Goal: Task Accomplishment & Management: Manage account settings

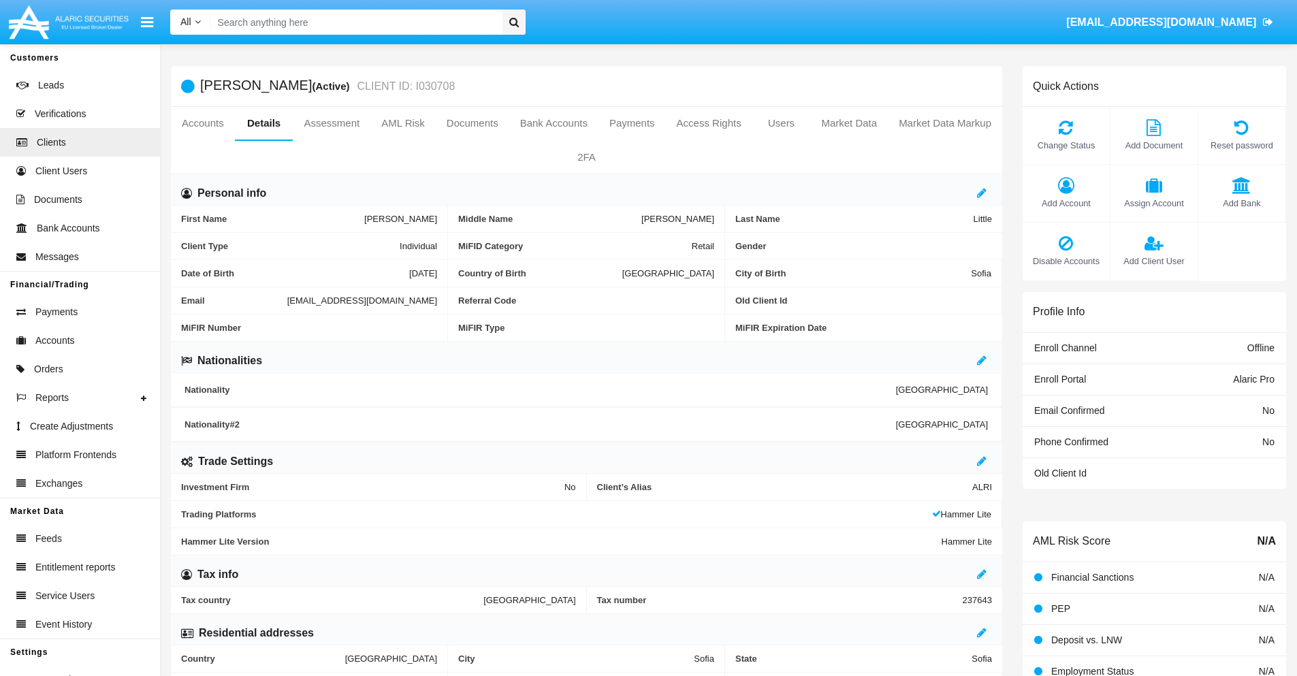
click at [849, 123] on link "Market Data" at bounding box center [849, 123] width 78 height 33
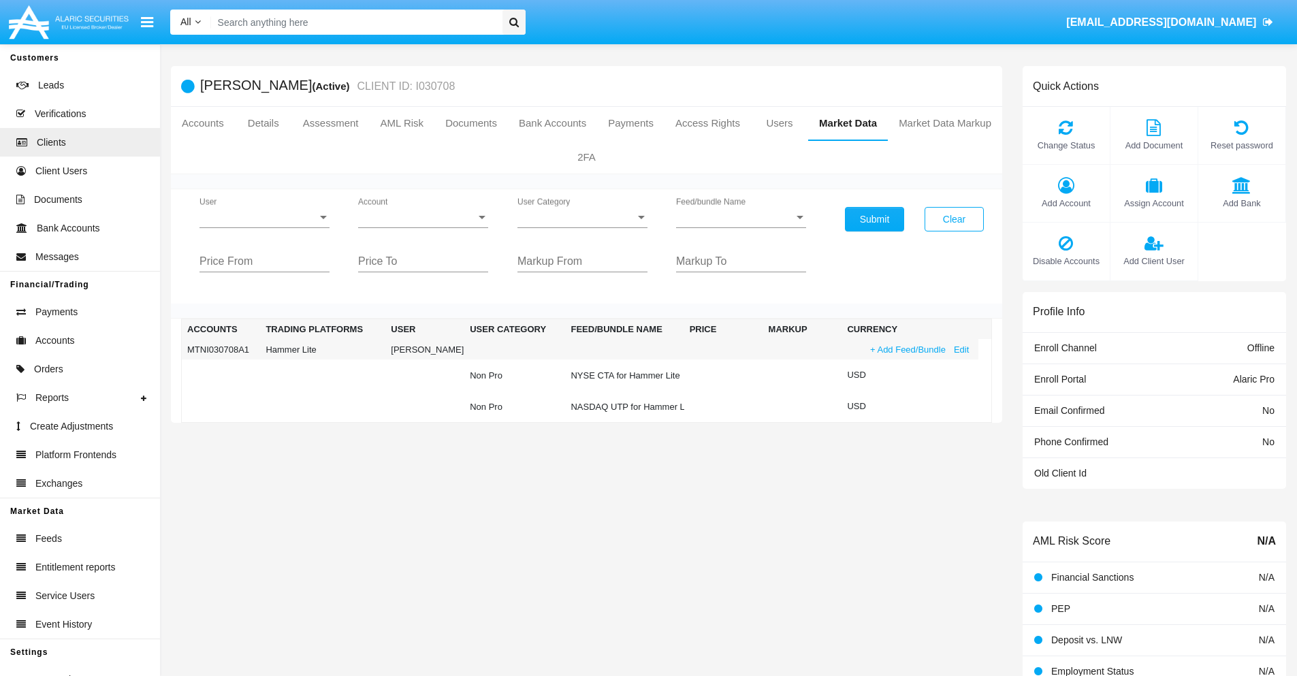
click at [906, 349] on link "+ Add Feed/Bundle" at bounding box center [908, 350] width 84 height 14
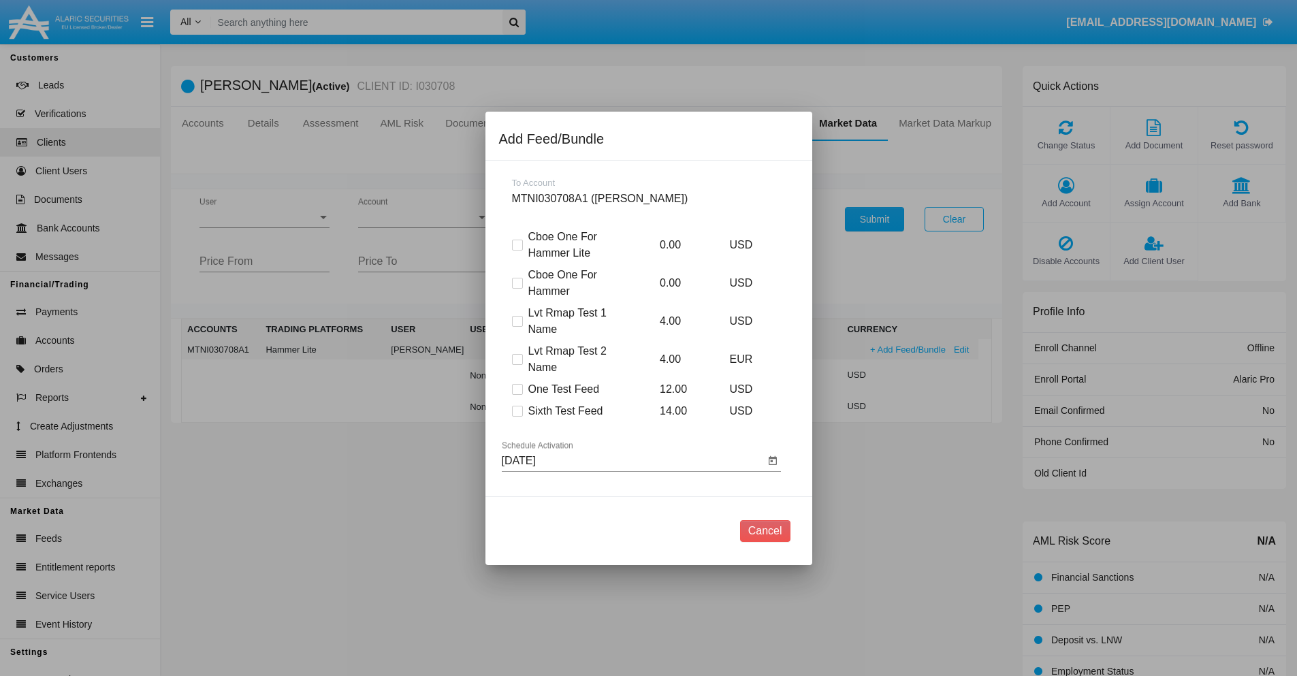
click at [517, 411] on span at bounding box center [517, 411] width 11 height 11
click at [517, 417] on input "Sixth Test Feed" at bounding box center [517, 417] width 1 height 1
checkbox input "true"
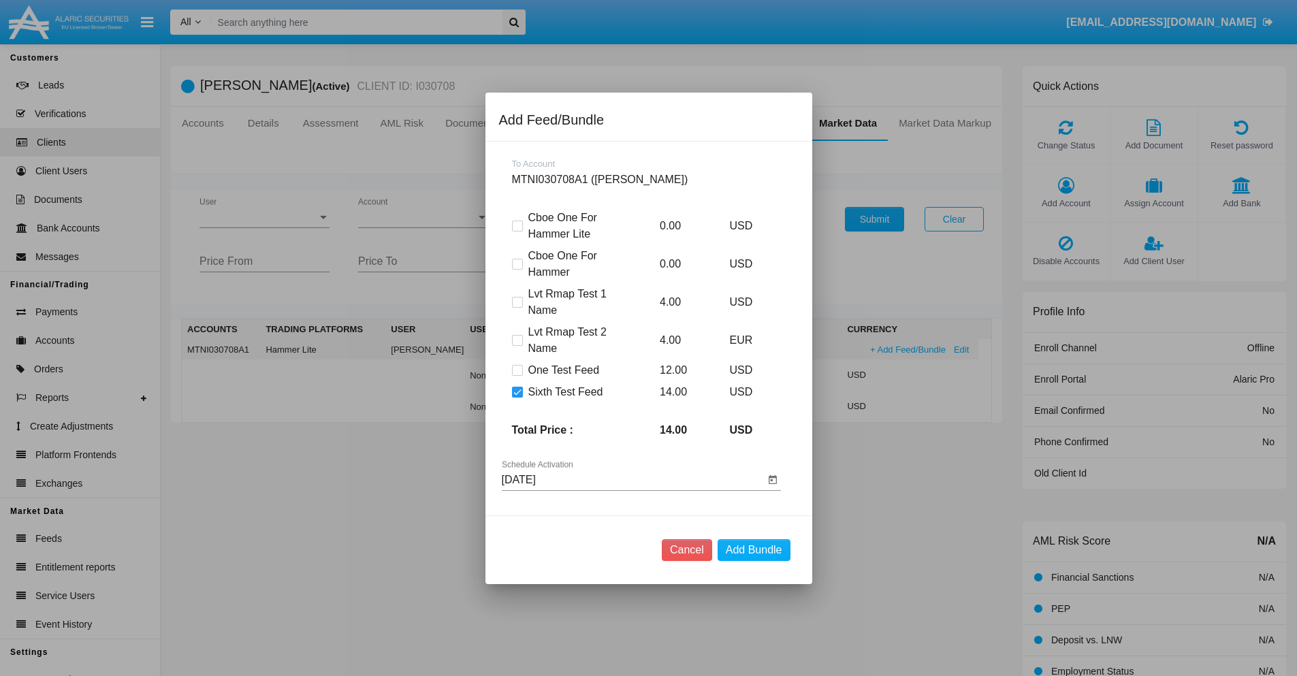
click at [633, 479] on input "[DATE]" at bounding box center [633, 480] width 263 height 12
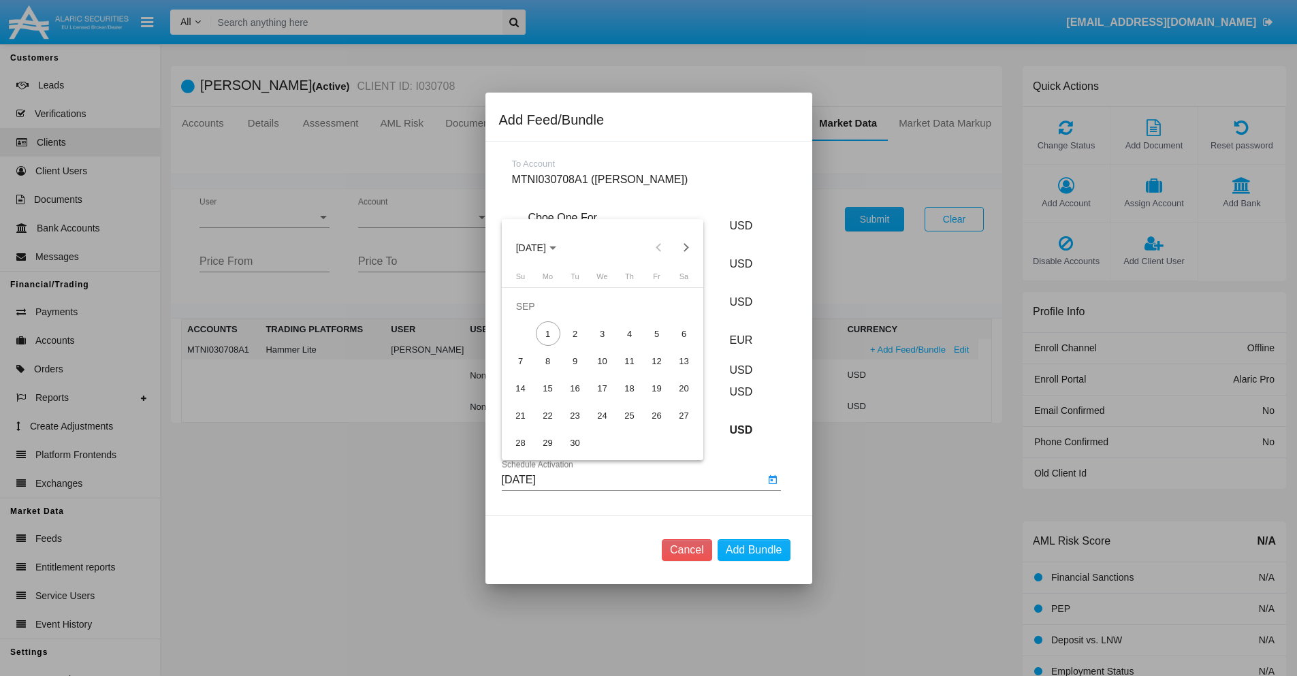
click at [542, 247] on span "SEP 2025" at bounding box center [531, 247] width 30 height 11
click at [674, 371] on div "2027" at bounding box center [673, 372] width 43 height 25
click at [626, 371] on div "NOV" at bounding box center [626, 372] width 43 height 25
click at [602, 334] on div "3" at bounding box center [602, 333] width 25 height 25
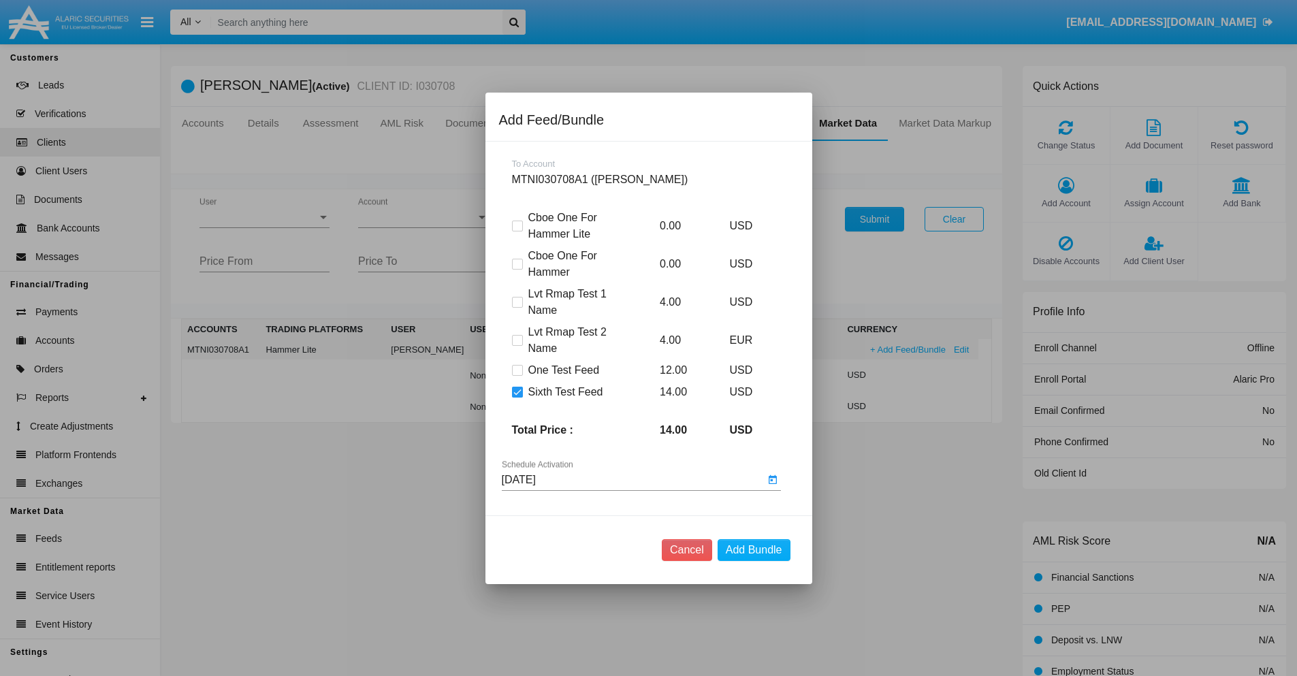
type input "11/03/27"
click at [754, 550] on button "Add Bundle" at bounding box center [754, 550] width 73 height 22
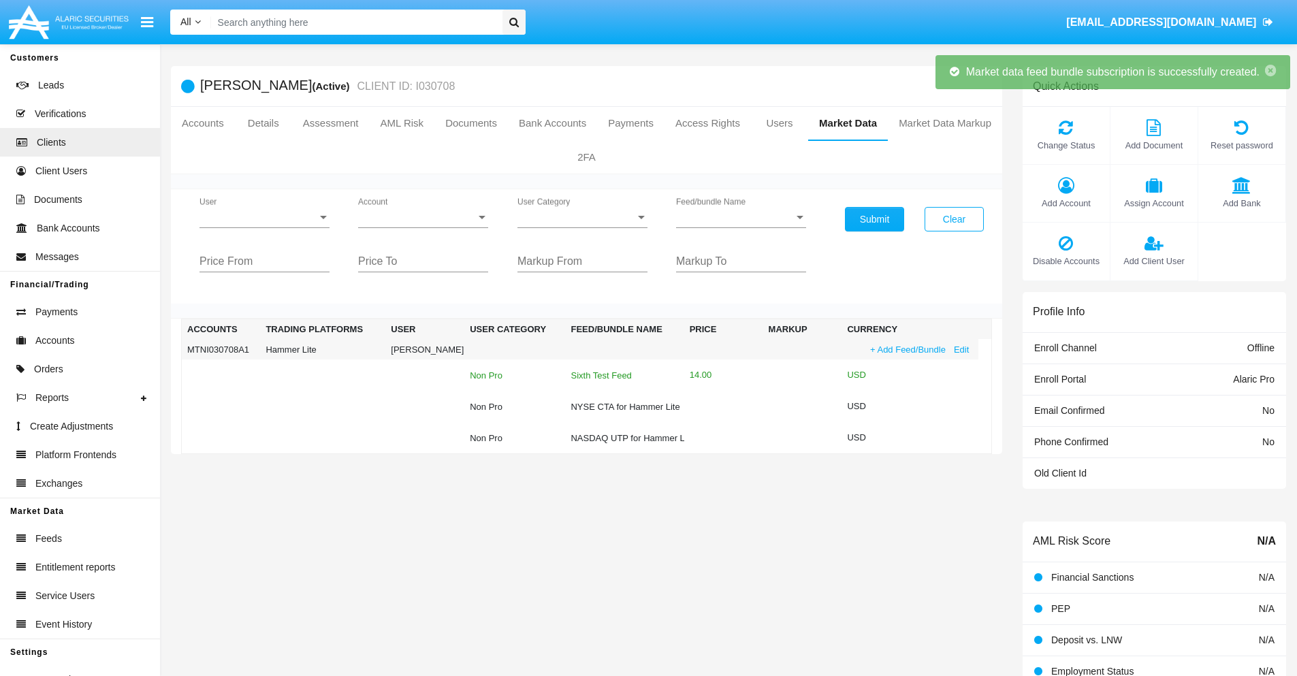
click at [616, 375] on div "Sixth Test Feed" at bounding box center [625, 375] width 108 height 9
